Goal: Task Accomplishment & Management: Use online tool/utility

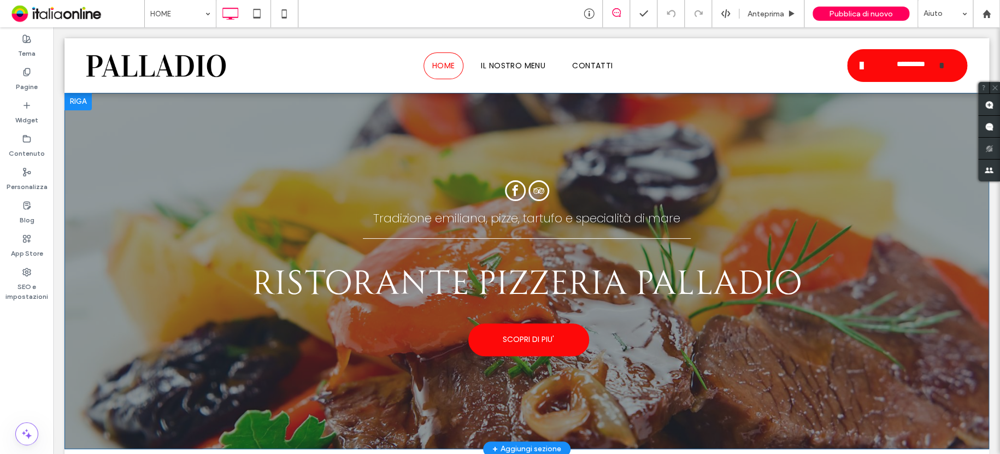
click at [78, 98] on div at bounding box center [77, 101] width 27 height 17
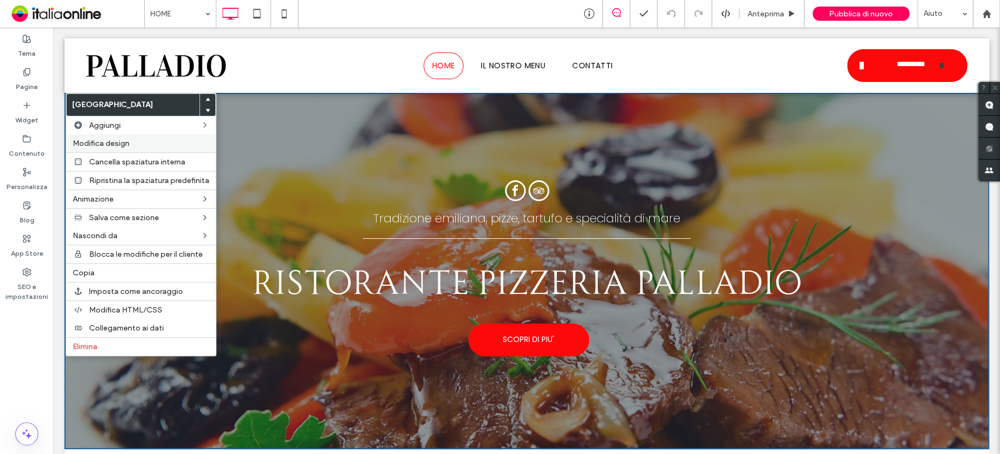
click at [130, 139] on label "Modifica design" at bounding box center [141, 143] width 137 height 9
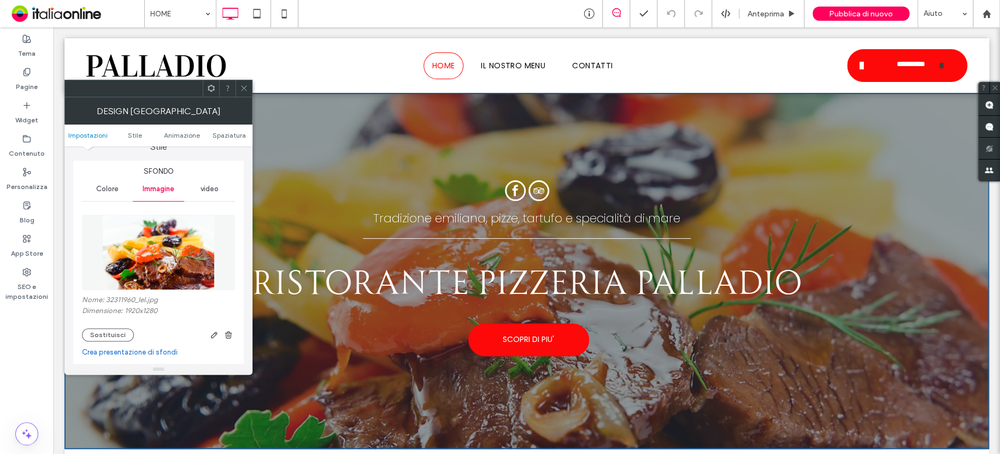
scroll to position [109, 0]
click at [117, 332] on button "Sostituisci" at bounding box center [108, 334] width 52 height 13
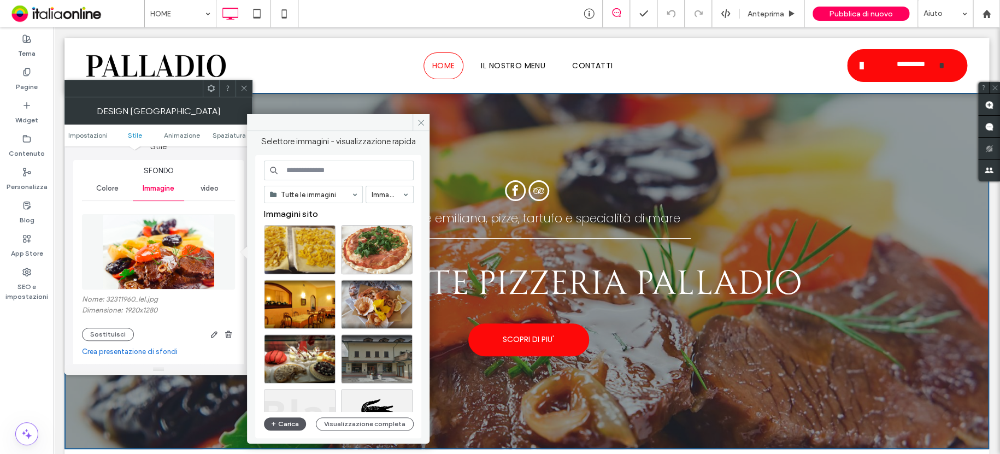
click at [283, 422] on button "Carica" at bounding box center [285, 423] width 43 height 13
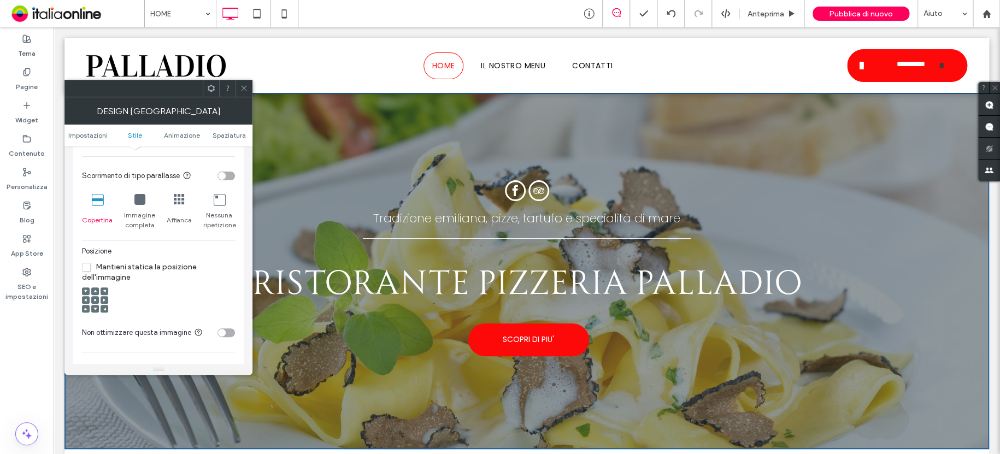
scroll to position [382, 0]
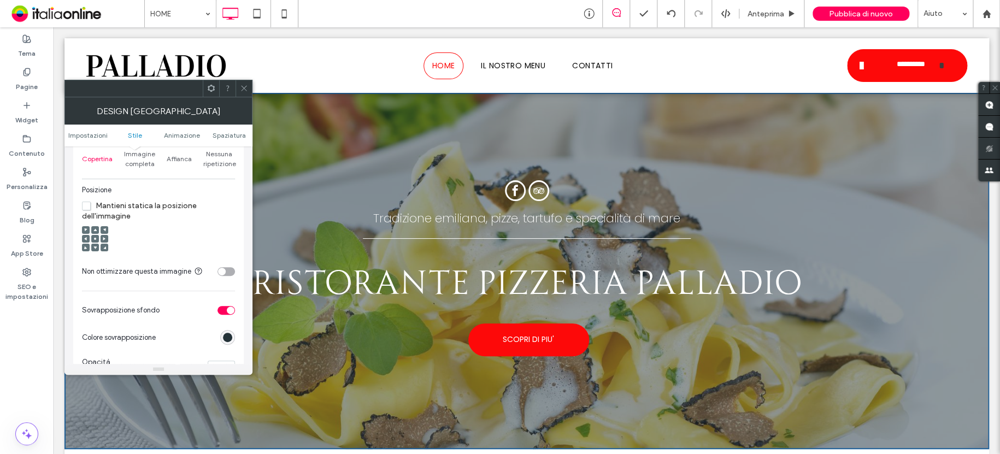
click at [98, 239] on div at bounding box center [95, 239] width 8 height 8
click at [96, 238] on icon at bounding box center [94, 238] width 3 height 3
click at [239, 94] on div at bounding box center [243, 88] width 16 height 16
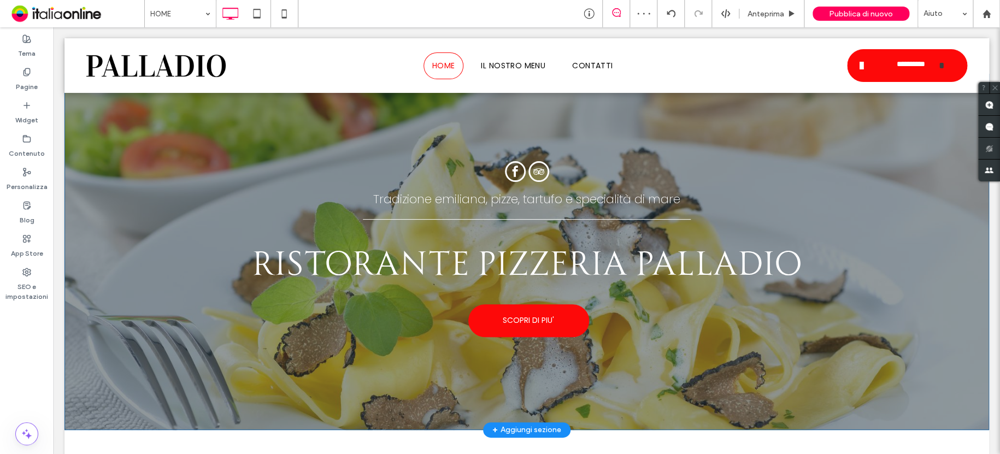
scroll to position [0, 0]
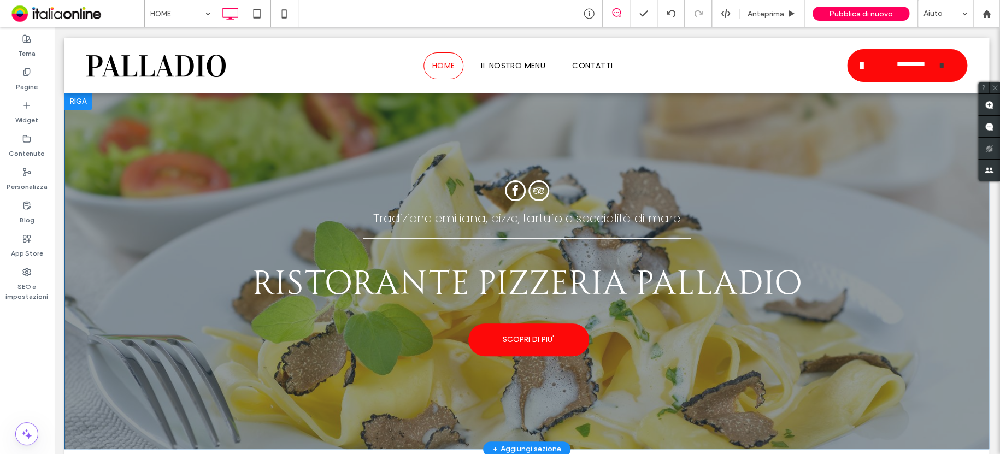
click at [83, 98] on div at bounding box center [77, 101] width 27 height 17
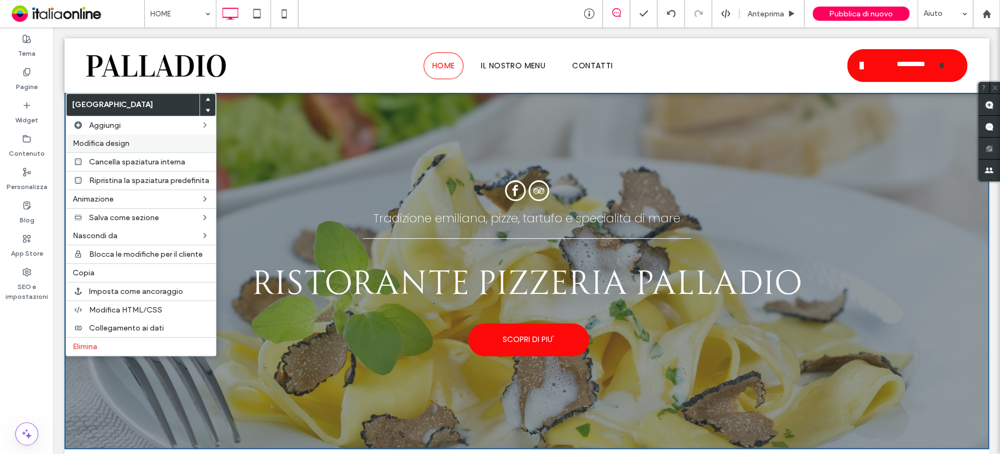
click at [132, 143] on label "Modifica design" at bounding box center [141, 143] width 137 height 9
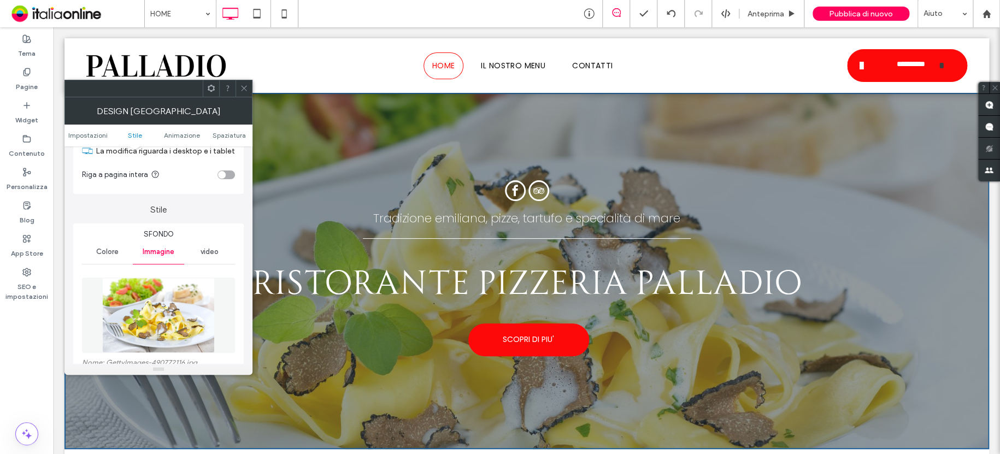
scroll to position [164, 0]
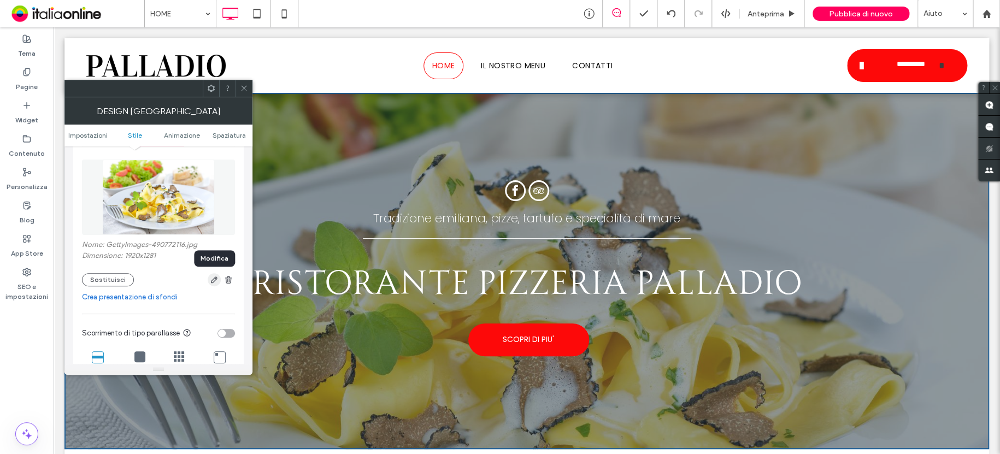
click at [216, 281] on icon "button" at bounding box center [214, 279] width 9 height 9
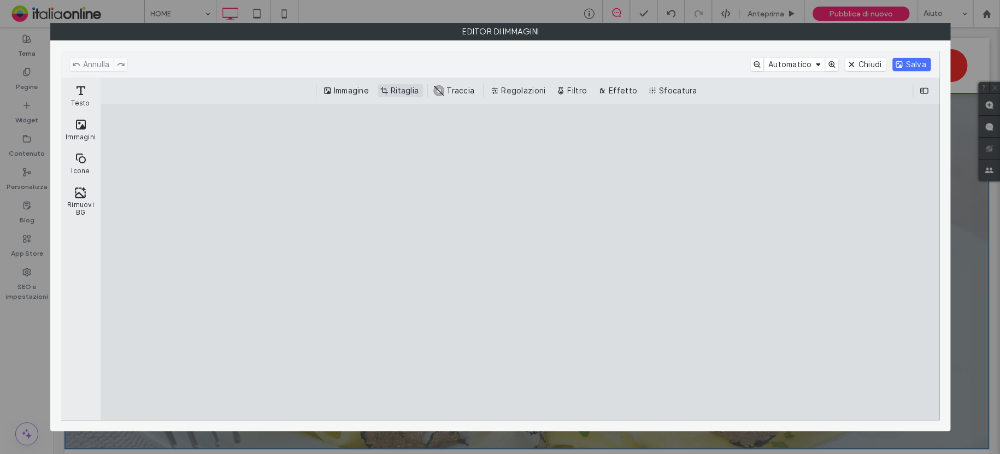
click at [390, 88] on button "Ritaglia" at bounding box center [399, 90] width 45 height 13
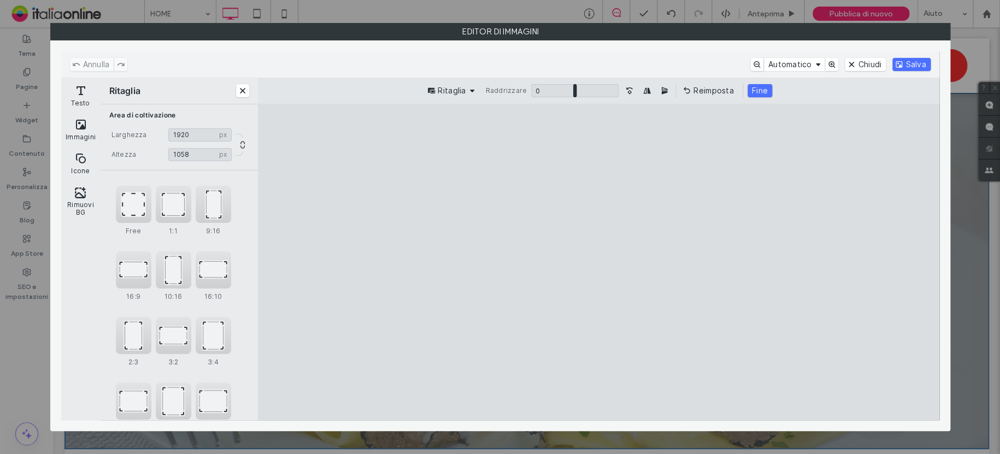
type input "****"
drag, startPoint x: 785, startPoint y: 136, endPoint x: 794, endPoint y: 182, distance: 46.7
click at [598, 262] on cesdk-canvas "Editor / piattaforma / website builder canvas" at bounding box center [598, 262] width 0 height 0
click at [917, 65] on button "Salva" at bounding box center [911, 64] width 38 height 13
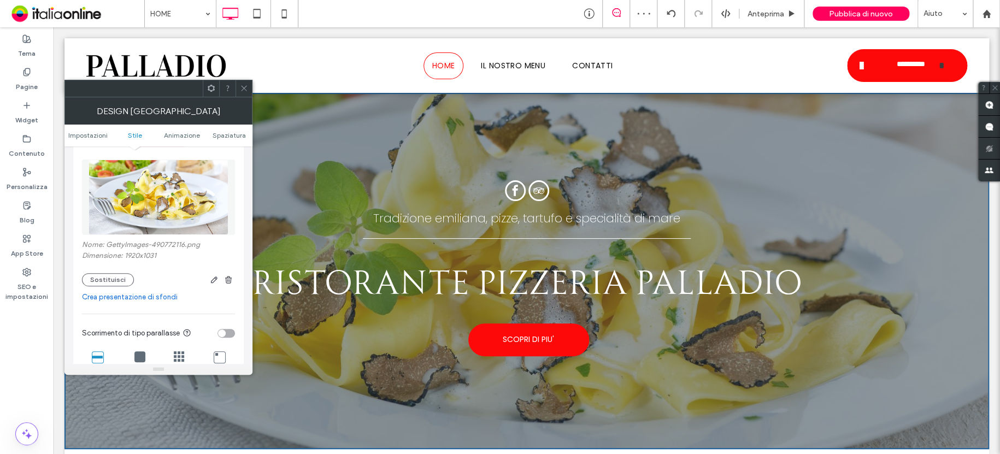
click at [251, 85] on div at bounding box center [243, 88] width 16 height 16
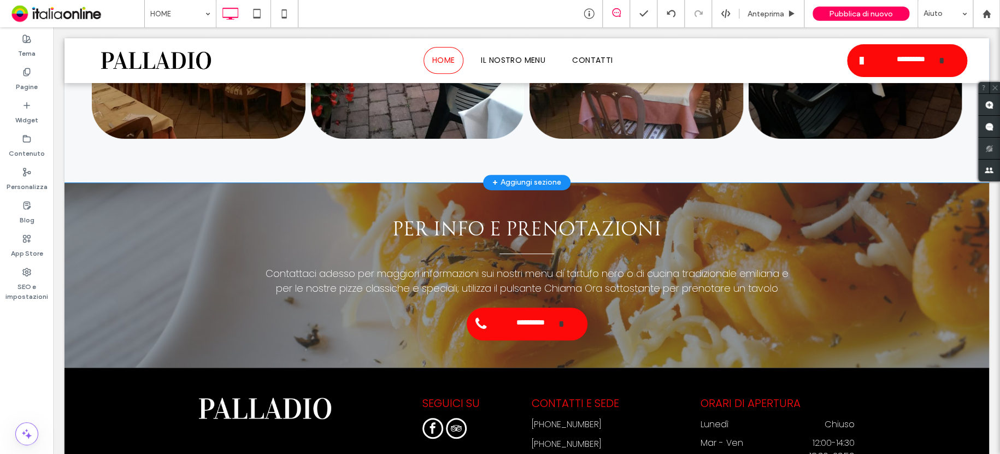
scroll to position [2239, 0]
drag, startPoint x: 161, startPoint y: 9, endPoint x: 172, endPoint y: 21, distance: 17.0
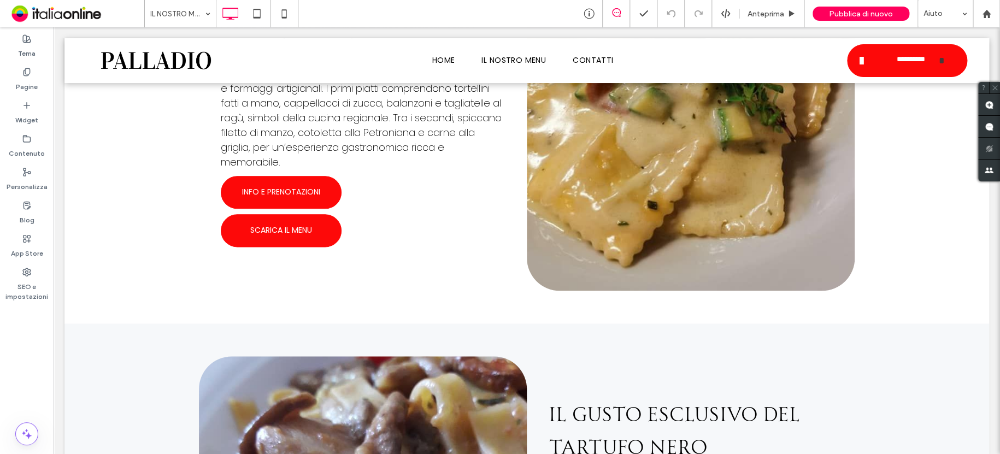
scroll to position [492, 0]
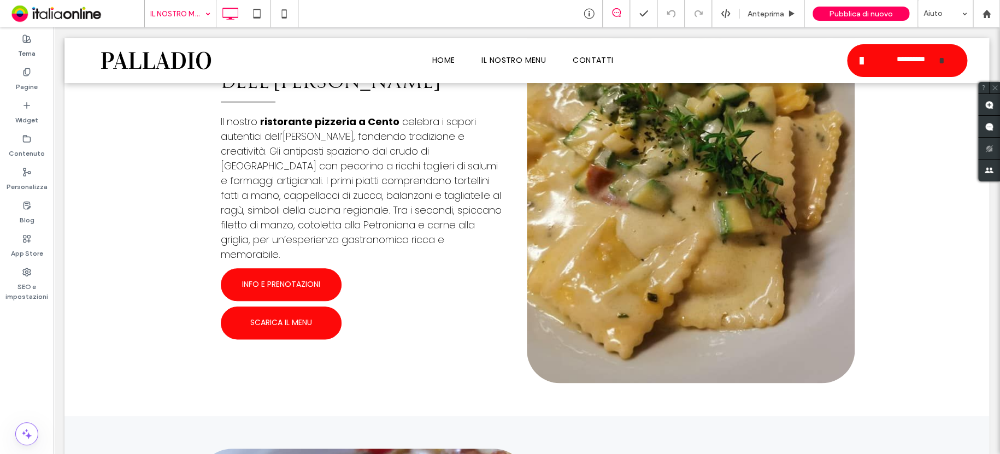
click at [192, 3] on input at bounding box center [177, 13] width 55 height 27
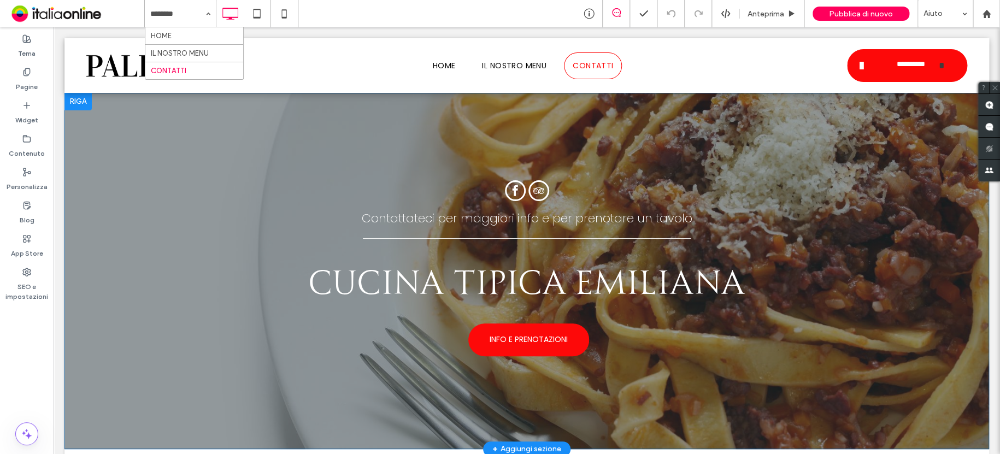
click at [84, 97] on div at bounding box center [77, 101] width 27 height 17
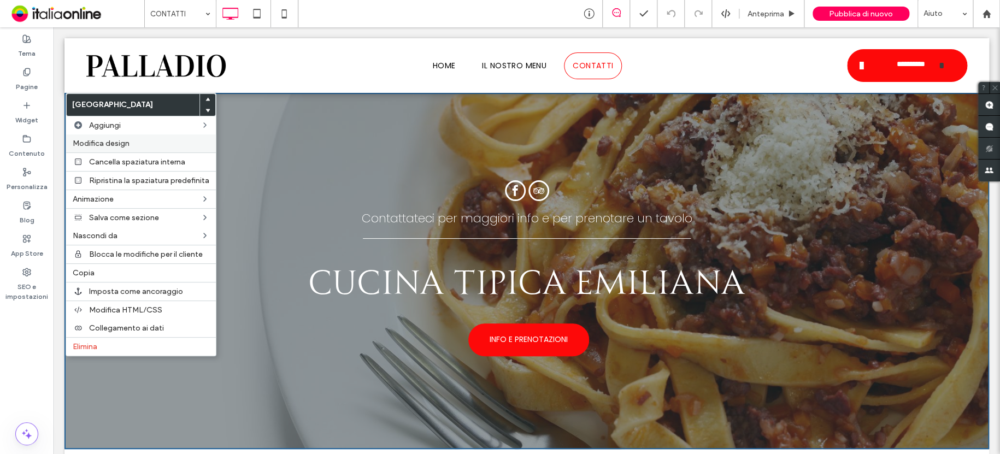
click at [128, 148] on div "Modifica design" at bounding box center [141, 143] width 150 height 18
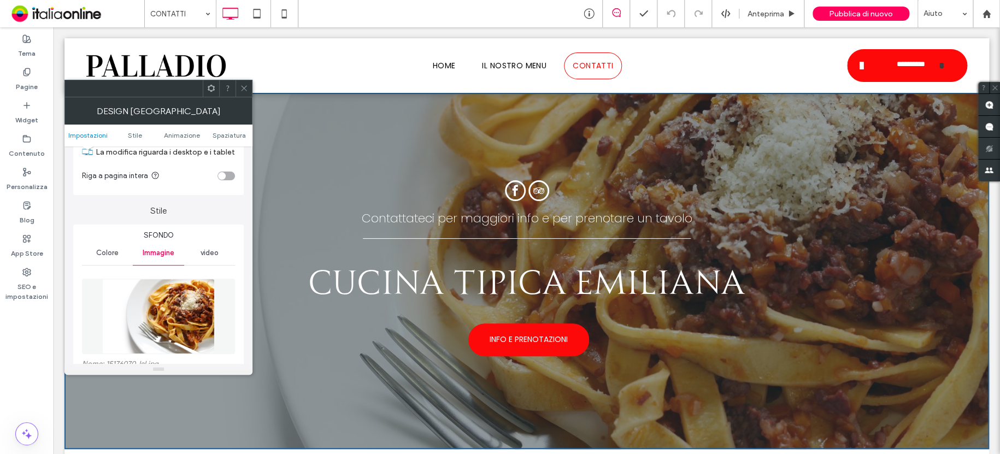
scroll to position [164, 0]
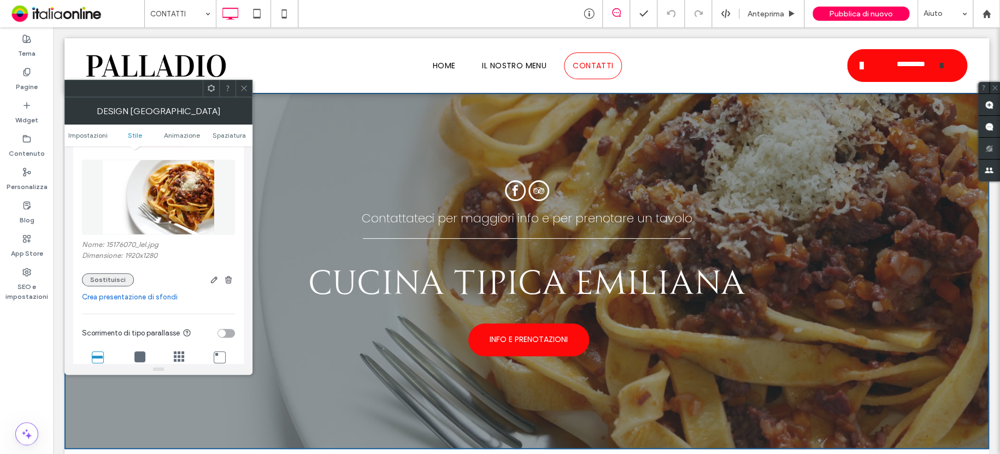
click at [104, 277] on button "Sostituisci" at bounding box center [108, 279] width 52 height 13
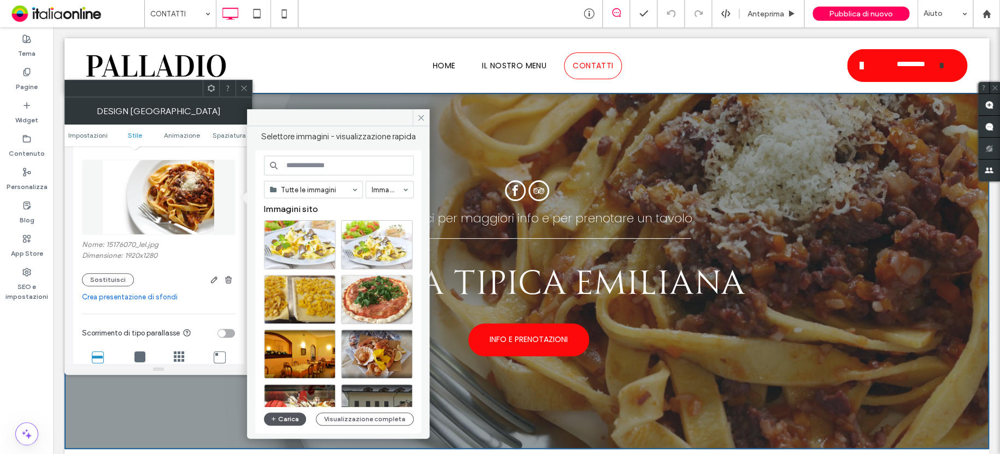
click at [285, 415] on button "Carica" at bounding box center [285, 418] width 43 height 13
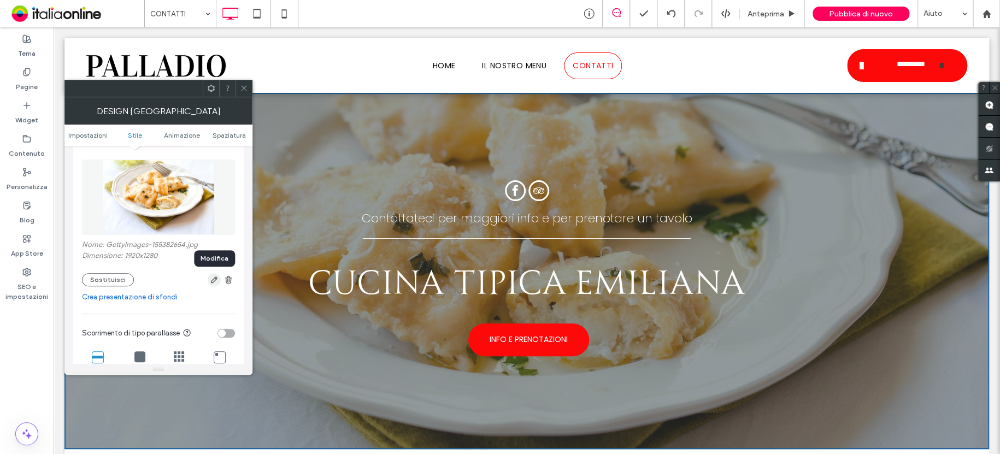
click at [217, 281] on icon "button" at bounding box center [214, 279] width 9 height 9
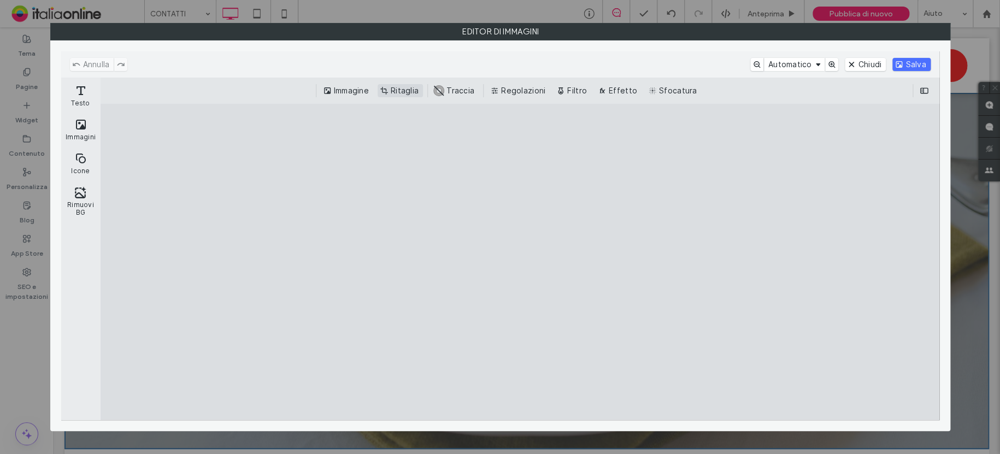
click at [387, 92] on button "Ritaglia" at bounding box center [399, 90] width 45 height 13
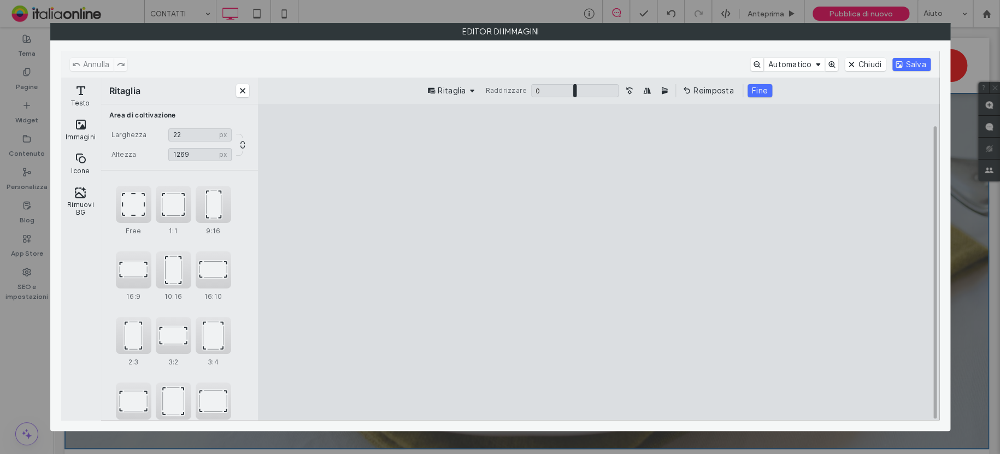
type input "**"
type input "****"
drag, startPoint x: 788, startPoint y: 389, endPoint x: 891, endPoint y: 422, distance: 107.8
click at [598, 262] on cesdk-canvas "Editor / piattaforma / website builder canvas" at bounding box center [598, 262] width 0 height 0
click at [866, 61] on button "Chiudi" at bounding box center [864, 64] width 41 height 13
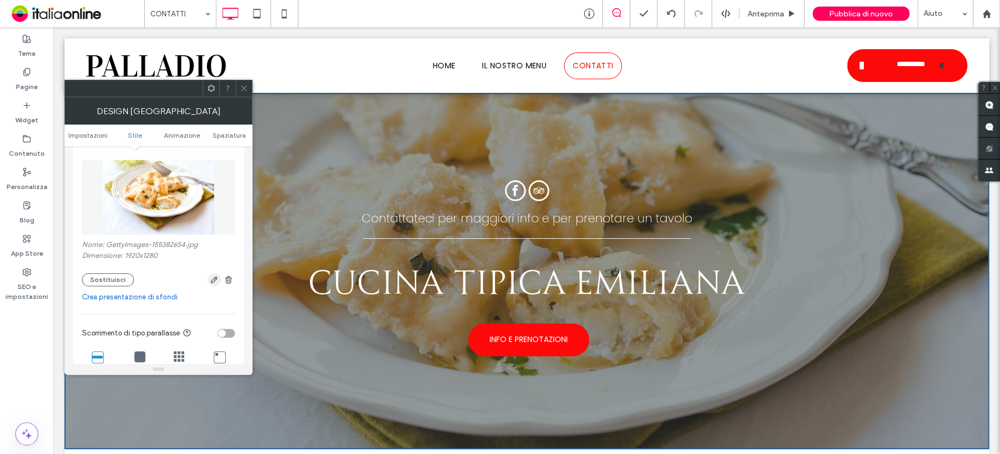
click at [215, 279] on icon "button" at bounding box center [214, 279] width 9 height 9
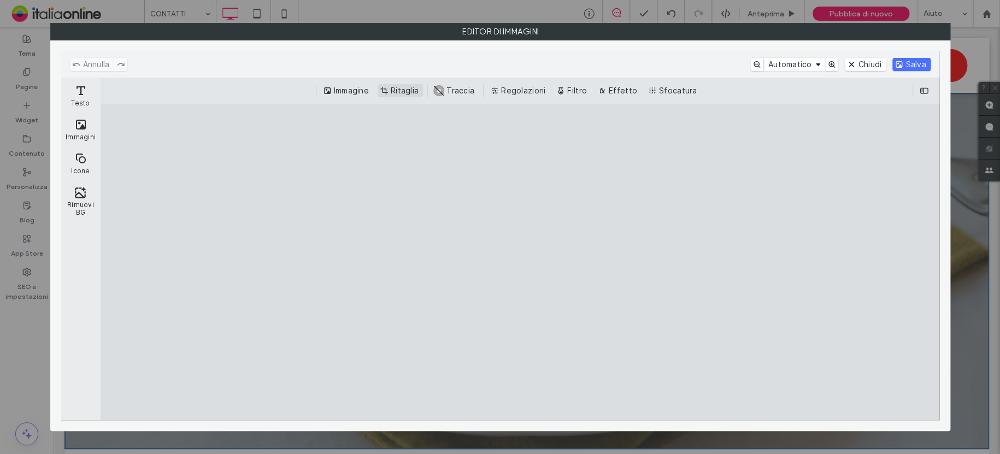
click at [389, 91] on button "Ritaglia" at bounding box center [399, 90] width 45 height 13
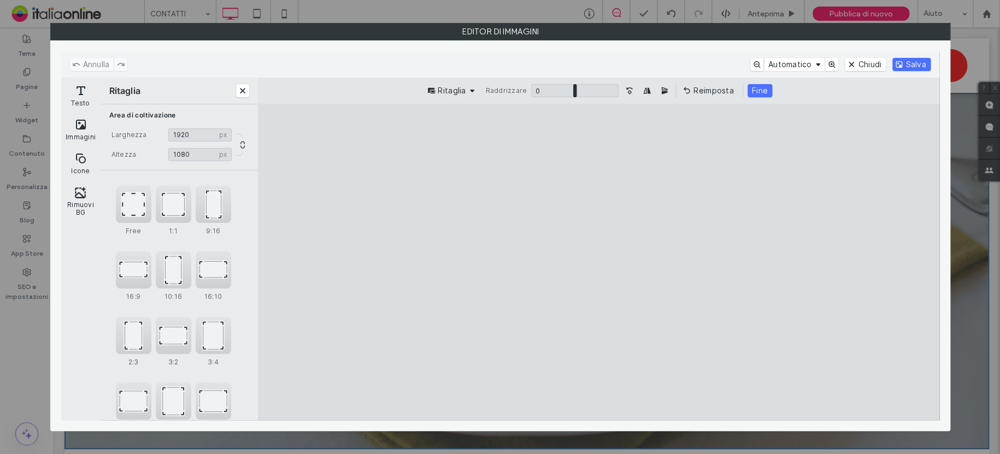
type input "****"
drag, startPoint x: 599, startPoint y: 390, endPoint x: 600, endPoint y: 347, distance: 43.2
click at [598, 262] on cesdk-canvas "Editor / piattaforma / website builder canvas" at bounding box center [598, 262] width 0 height 0
drag, startPoint x: 914, startPoint y: 61, endPoint x: 978, endPoint y: 150, distance: 109.1
click at [914, 61] on button "Salva" at bounding box center [911, 64] width 38 height 13
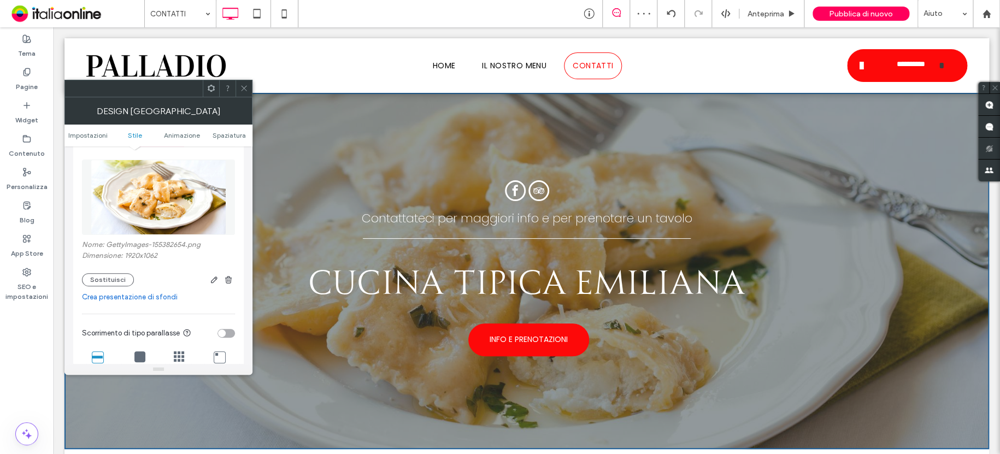
click at [235, 83] on div at bounding box center [243, 88] width 16 height 16
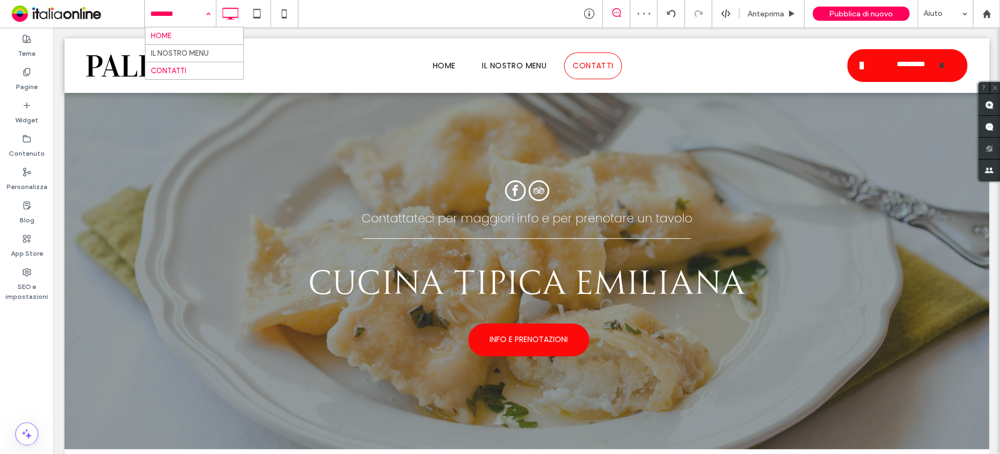
drag, startPoint x: 175, startPoint y: 10, endPoint x: 165, endPoint y: 36, distance: 28.0
